Goal: Download file/media

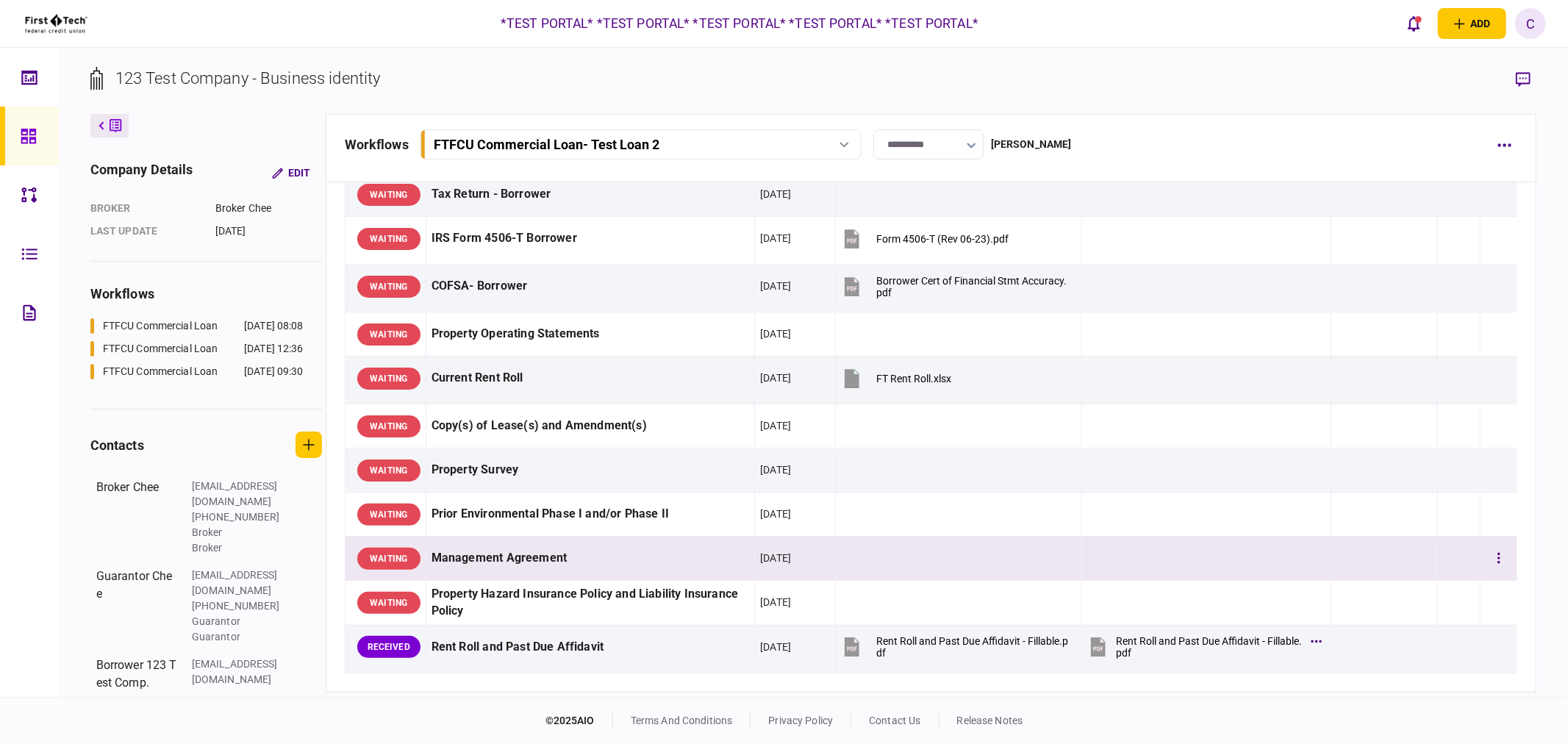
scroll to position [327, 0]
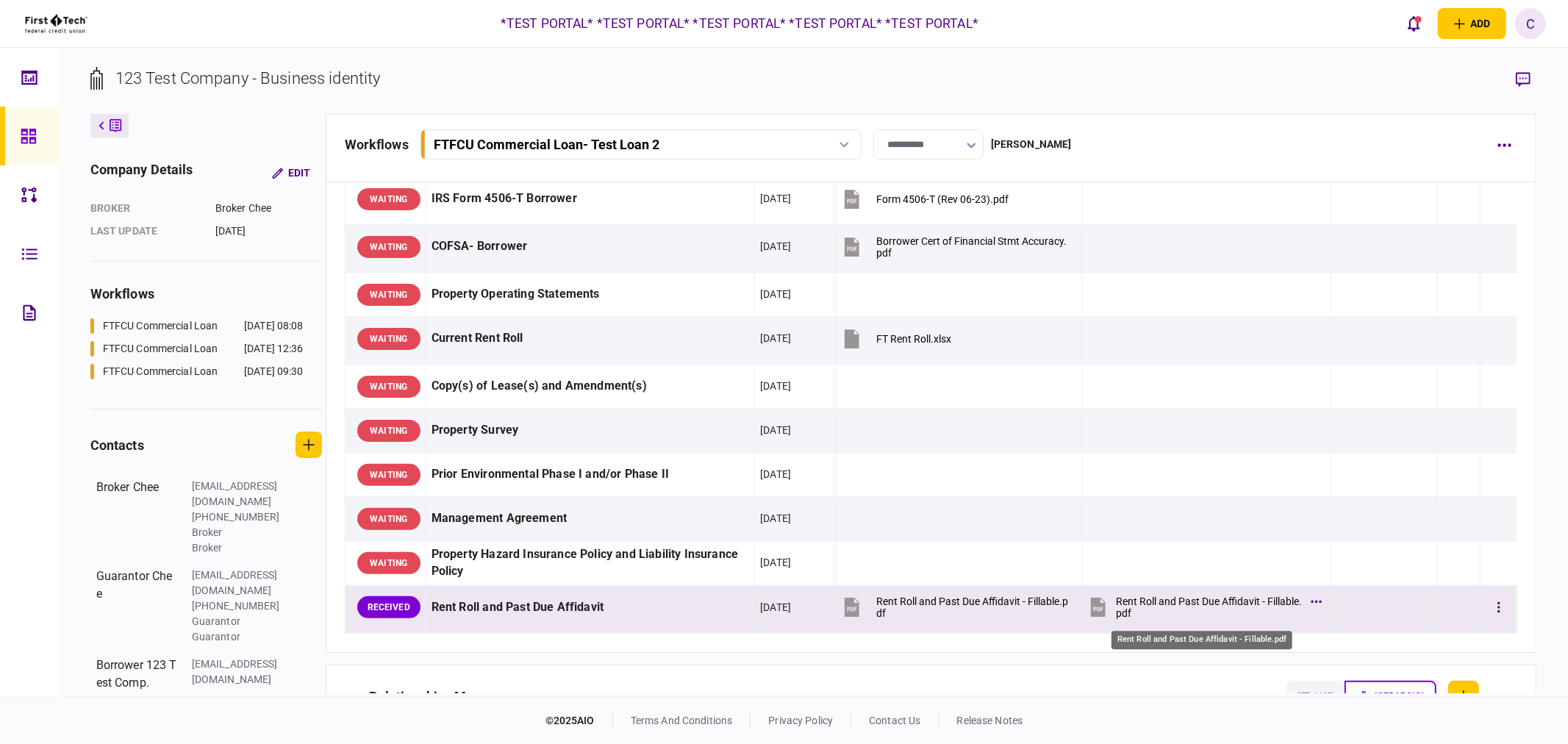
click at [1196, 608] on div "Rent Roll and Past Due Affidavit - Fillable.pdf" at bounding box center [1209, 607] width 187 height 23
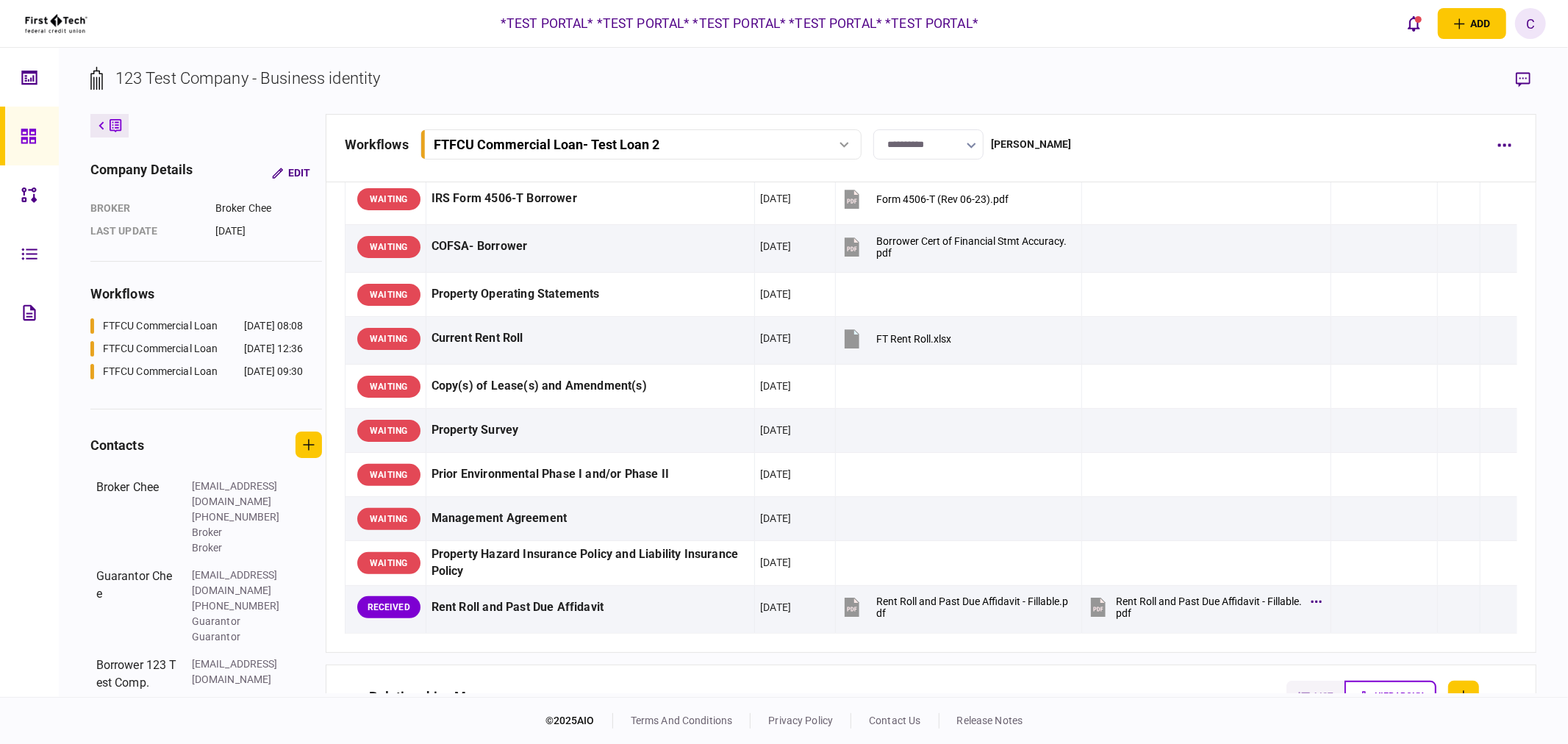
click at [1532, 30] on div "C" at bounding box center [1530, 23] width 31 height 31
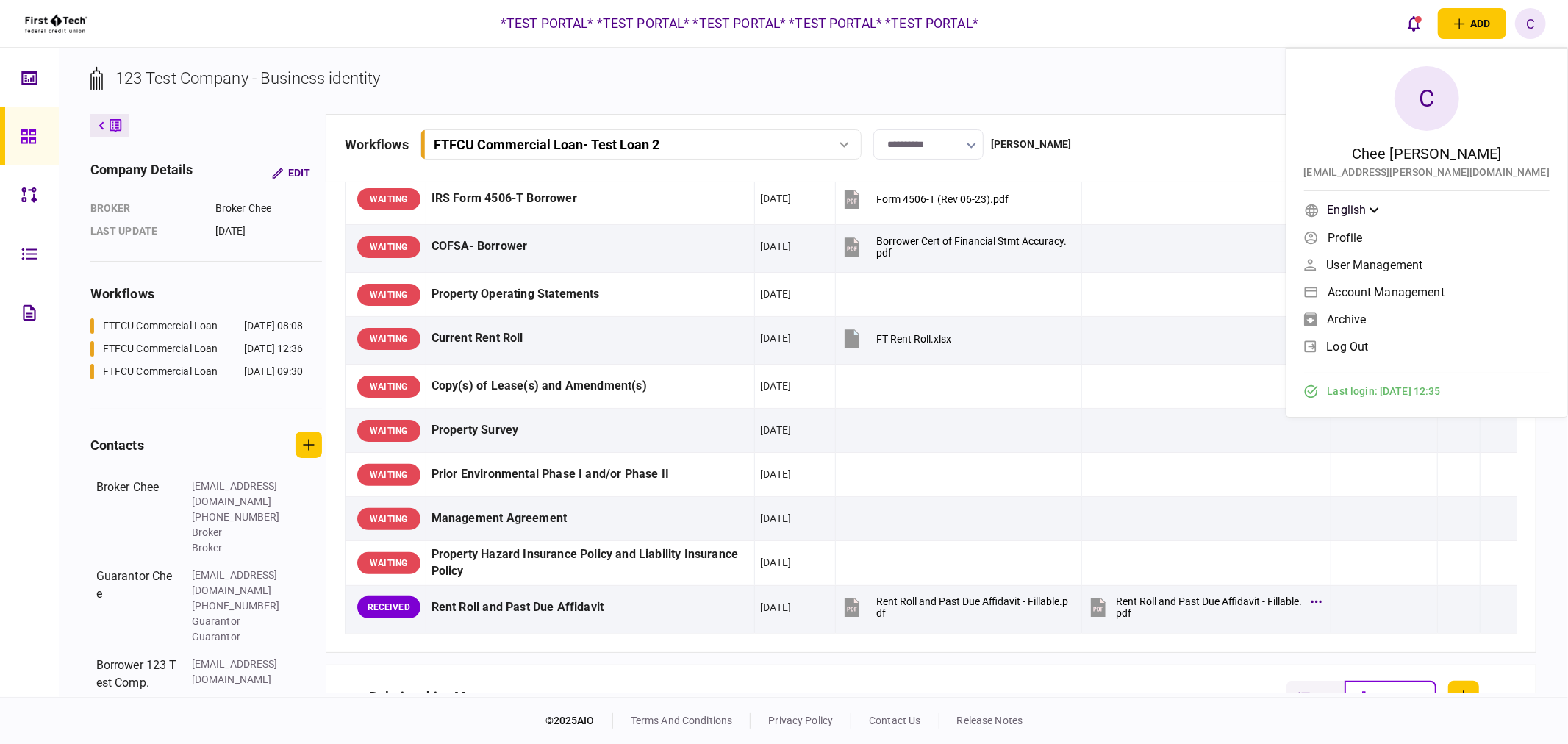
click at [1368, 347] on span "log out" at bounding box center [1348, 347] width 41 height 12
